Goal: Communication & Community: Answer question/provide support

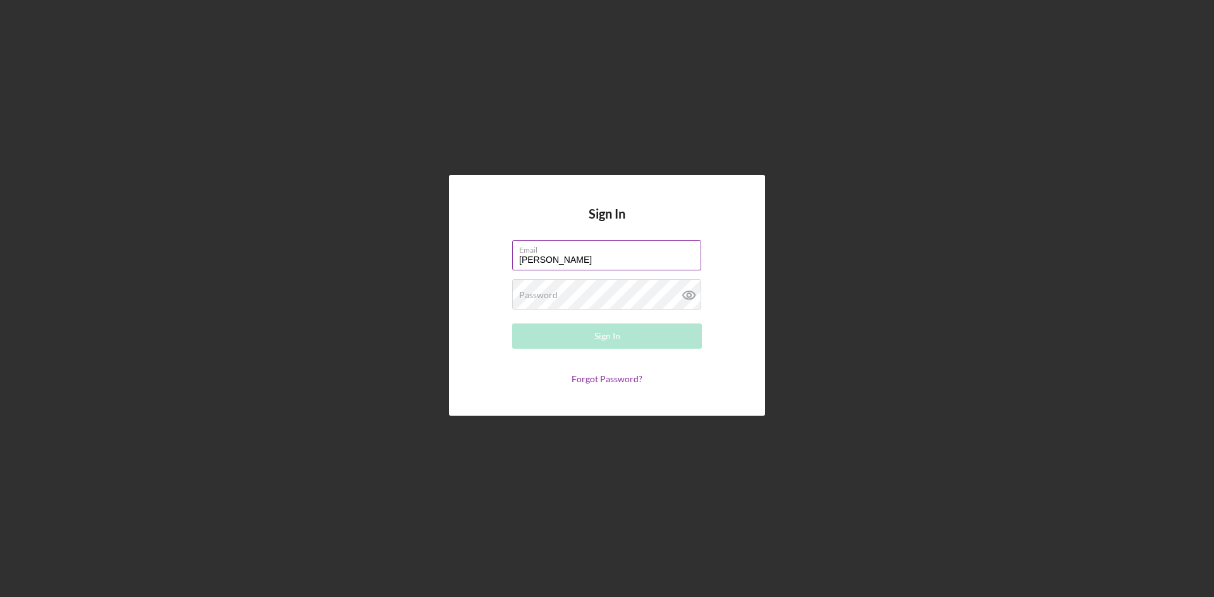
type input "[EMAIL_ADDRESS][DOMAIN_NAME]"
click at [512, 324] on button "Sign In" at bounding box center [607, 336] width 190 height 25
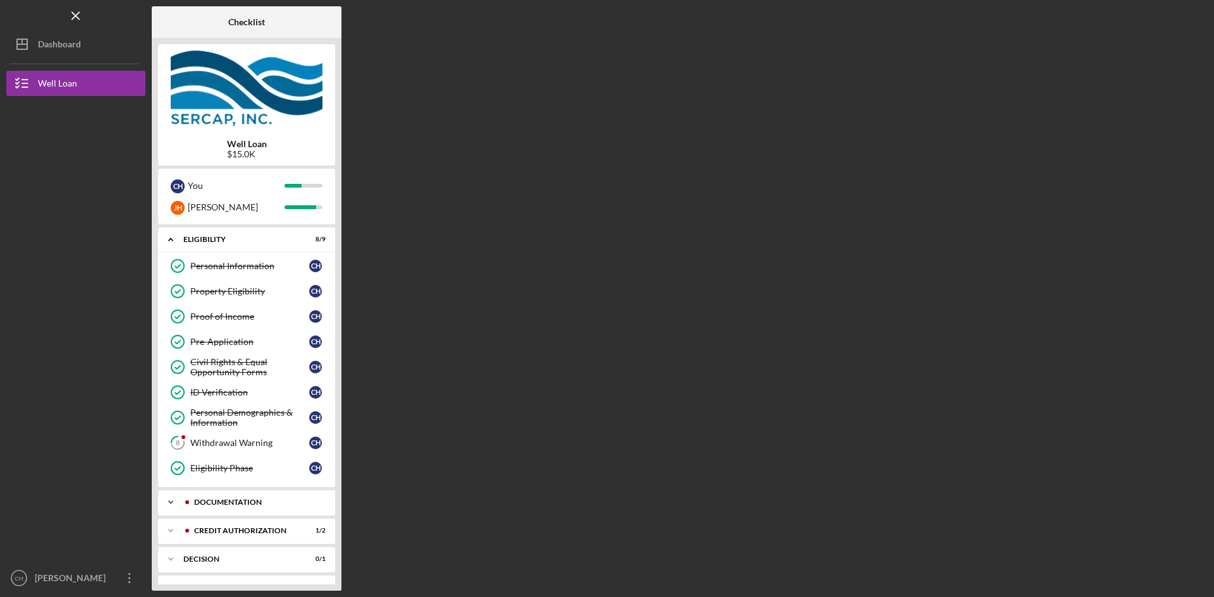
click at [172, 499] on icon "Icon/Expander" at bounding box center [170, 502] width 25 height 25
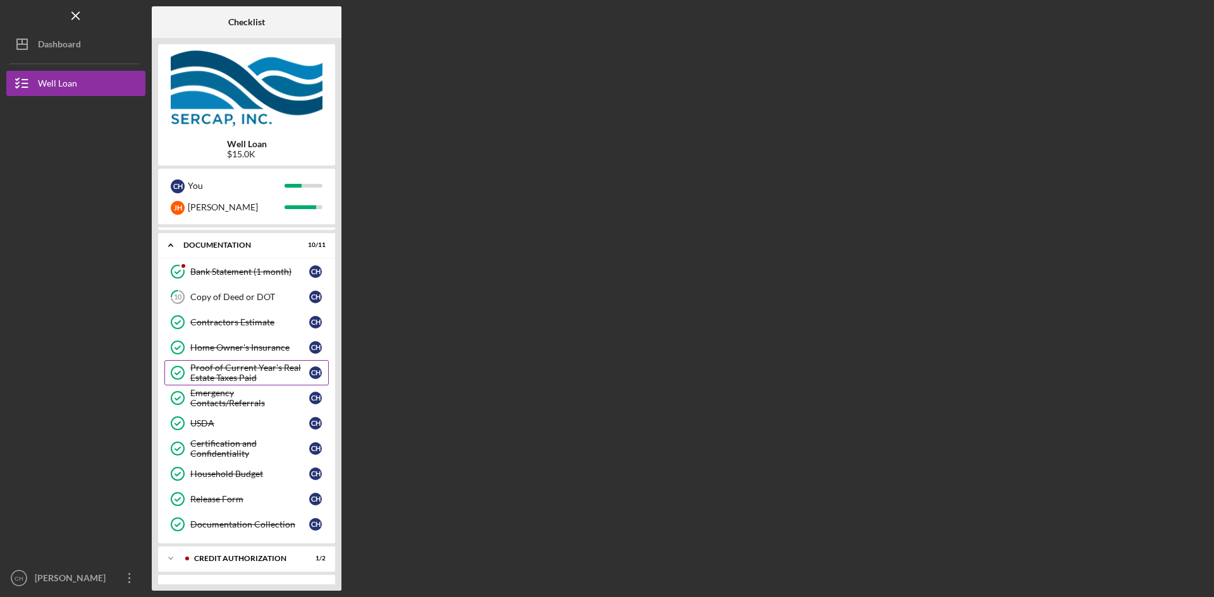
scroll to position [316, 0]
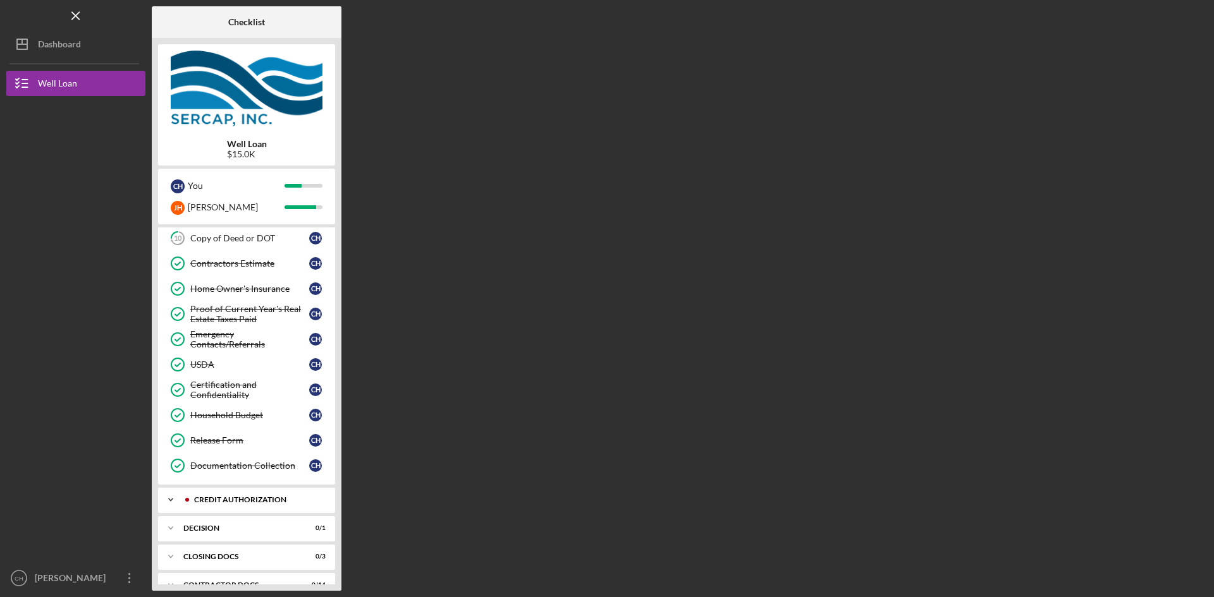
click at [175, 500] on icon "Icon/Expander" at bounding box center [170, 499] width 25 height 25
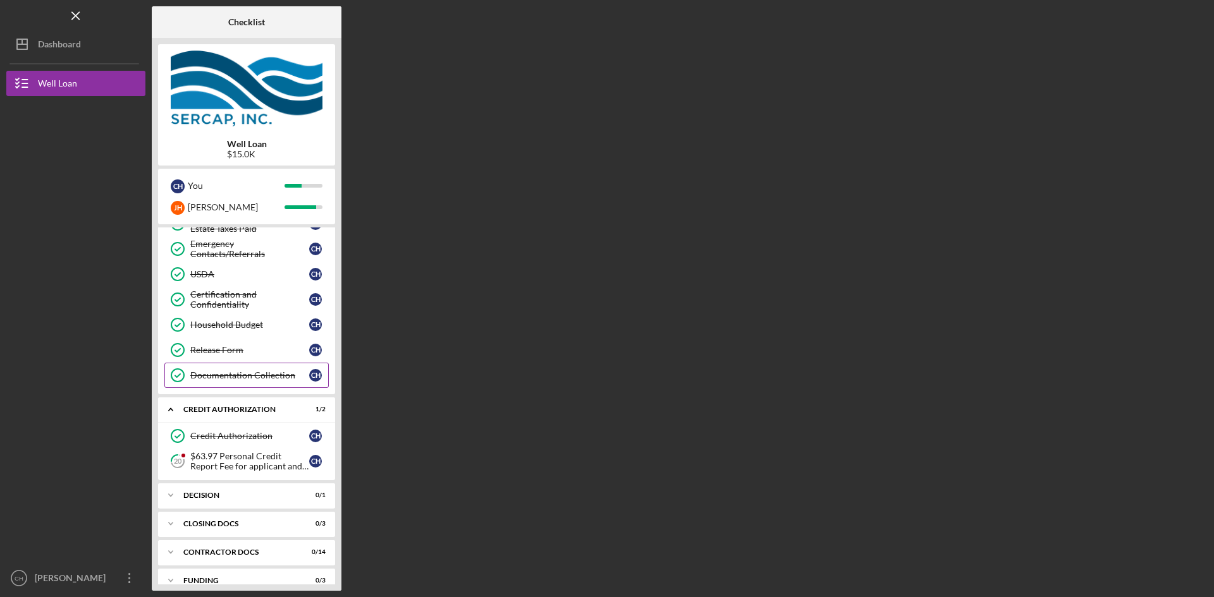
scroll to position [422, 0]
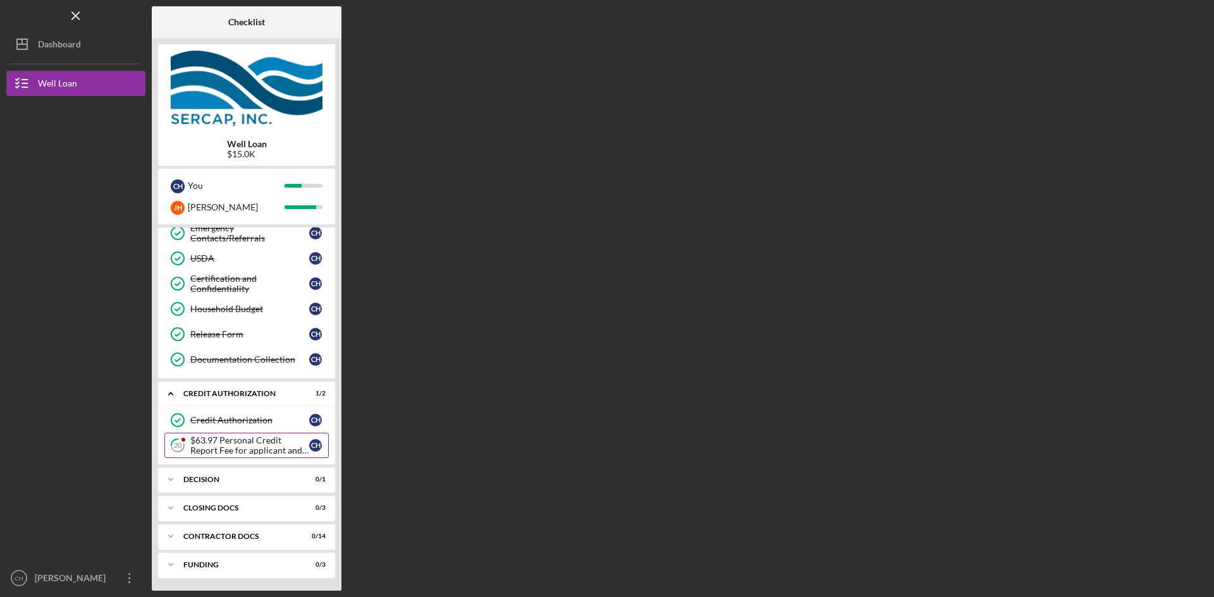
click at [271, 443] on div "$63.97 Personal Credit Report Fee for applicant and co borrower" at bounding box center [249, 446] width 119 height 20
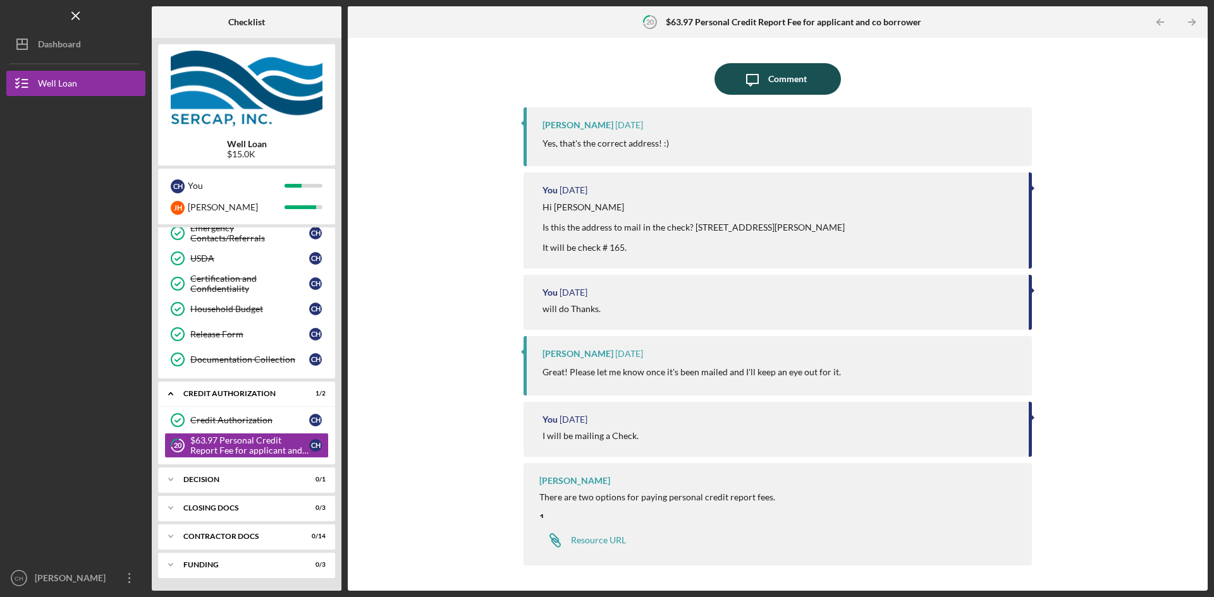
click at [800, 82] on div "Comment" at bounding box center [787, 79] width 39 height 32
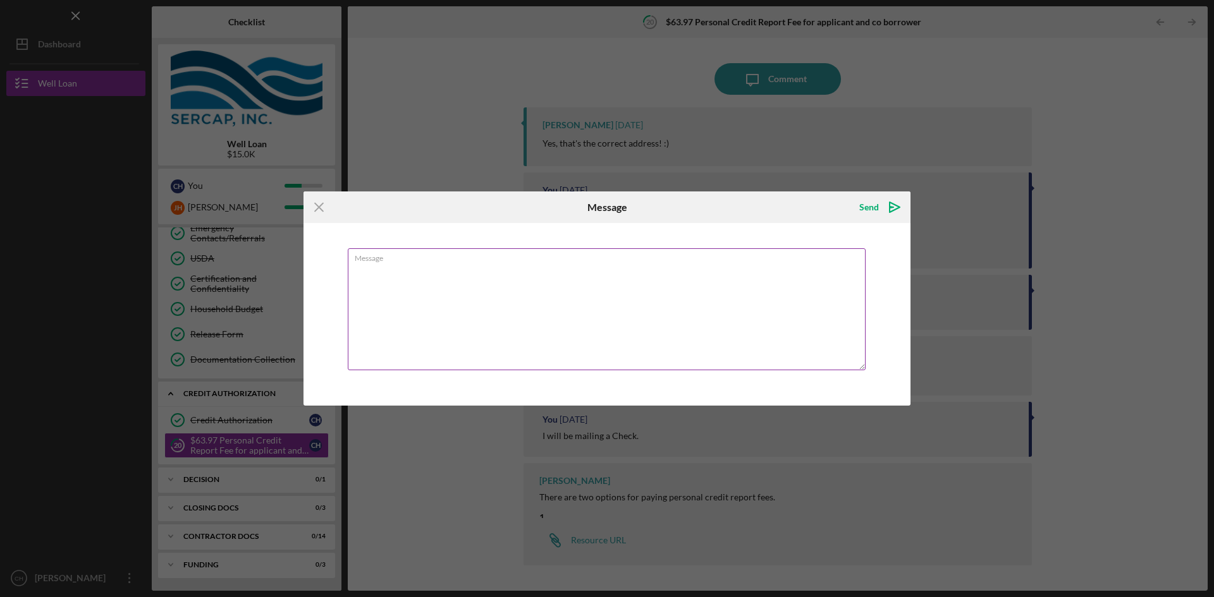
click at [532, 280] on textarea "Message" at bounding box center [607, 309] width 518 height 122
type textarea "Hi [PERSON_NAME], Check was sent. Thanks."
click at [871, 209] on div "Send" at bounding box center [869, 207] width 20 height 25
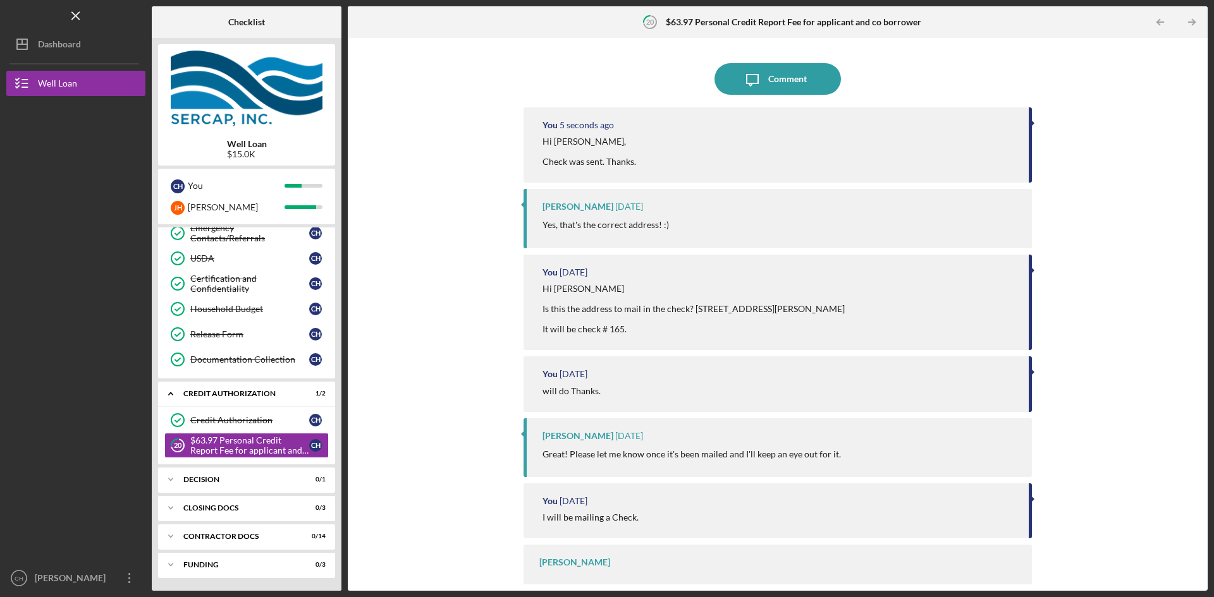
scroll to position [24, 0]
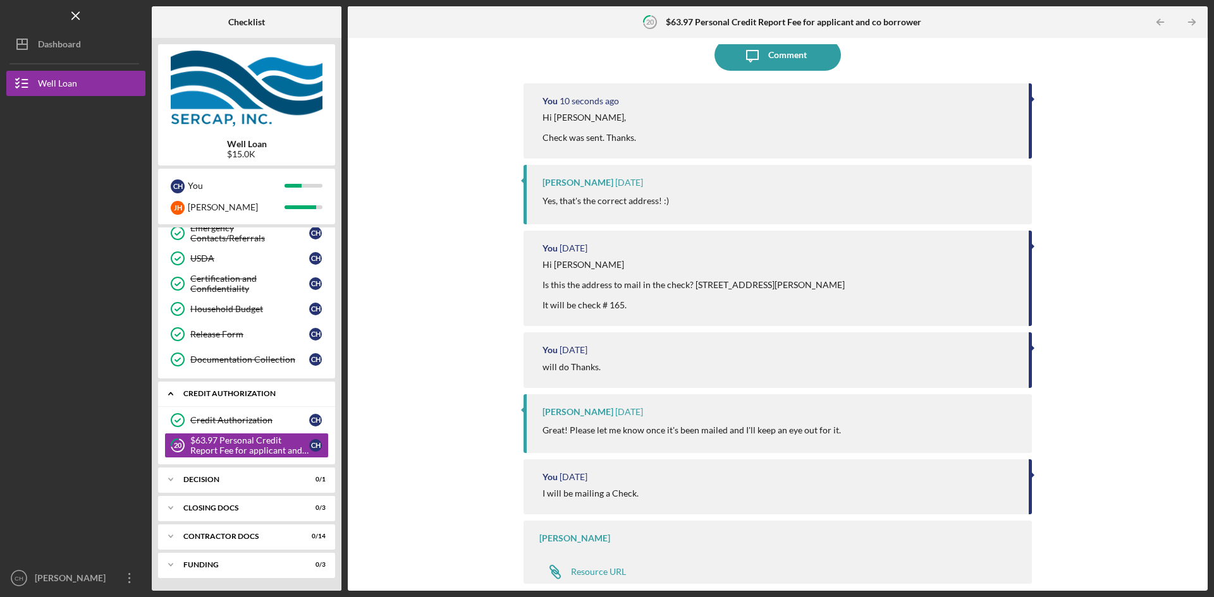
click at [171, 388] on icon "Icon/Expander" at bounding box center [170, 393] width 25 height 25
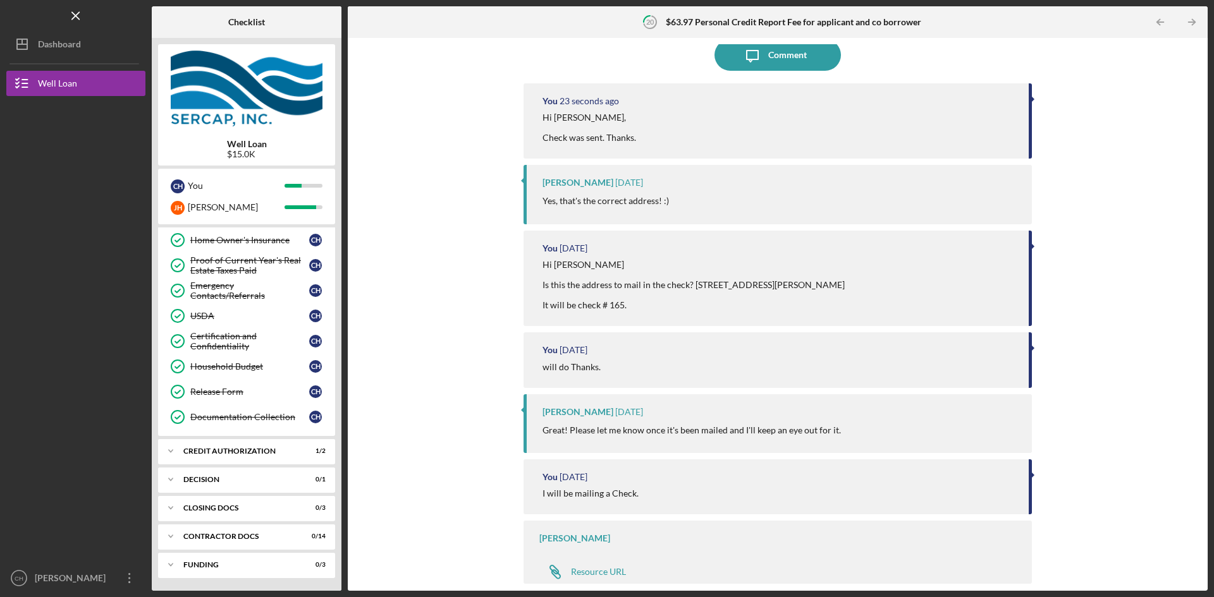
scroll to position [0, 0]
